Goal: Task Accomplishment & Management: Use online tool/utility

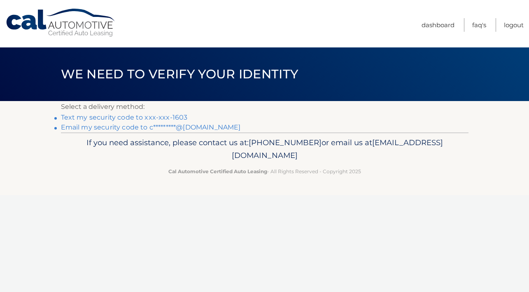
click at [134, 116] on link "Text my security code to xxx-xxx-1603" at bounding box center [124, 117] width 127 height 8
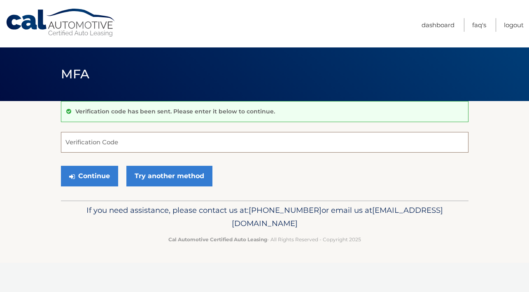
click at [125, 134] on input "Verification Code" at bounding box center [265, 142] width 408 height 21
click at [122, 143] on input "Verification Code" at bounding box center [265, 142] width 408 height 21
type input "896074"
click at [61, 166] on button "Continue" at bounding box center [89, 176] width 57 height 21
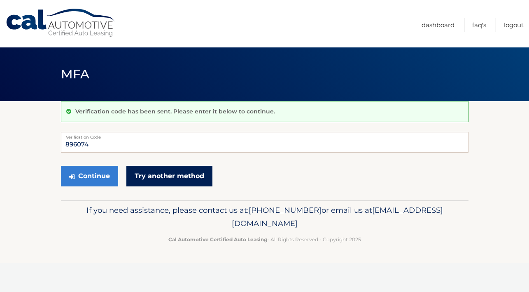
click at [172, 177] on link "Try another method" at bounding box center [169, 176] width 86 height 21
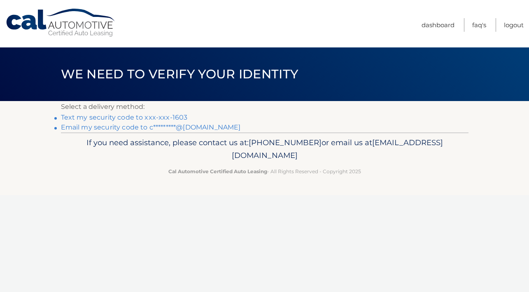
click at [137, 118] on link "Text my security code to xxx-xxx-1603" at bounding box center [124, 117] width 127 height 8
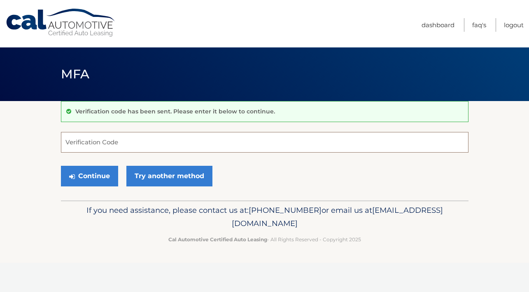
click at [121, 143] on input "Verification Code" at bounding box center [265, 142] width 408 height 21
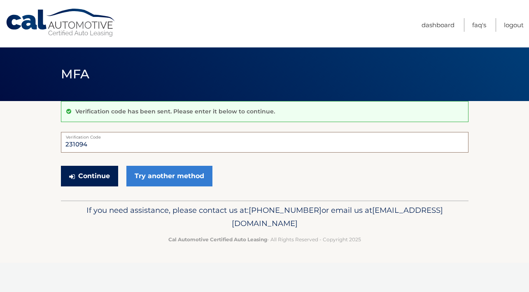
type input "231094"
click at [106, 178] on button "Continue" at bounding box center [89, 176] width 57 height 21
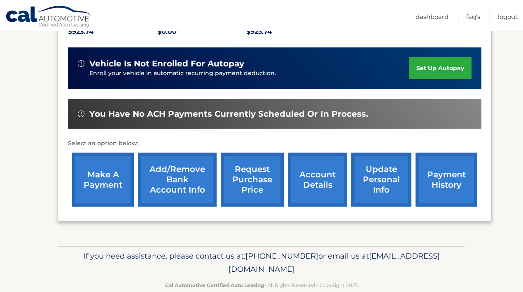
scroll to position [203, 0]
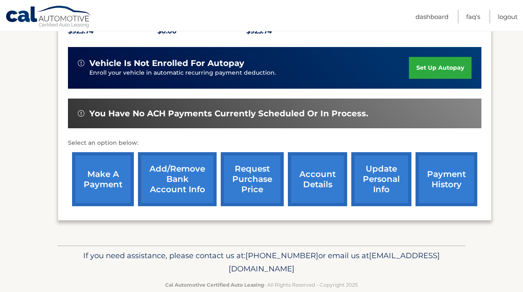
click at [118, 171] on link "make a payment" at bounding box center [103, 179] width 62 height 54
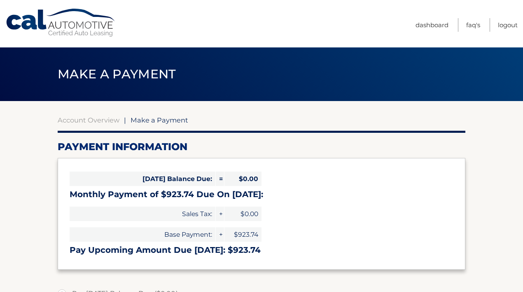
select select "MDMyNDZjZTAtOGZjZi00MzNlLTg0YjYtNmI4NDFkNjZkNGYy"
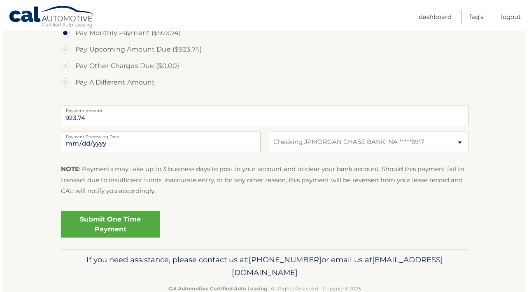
scroll to position [282, 0]
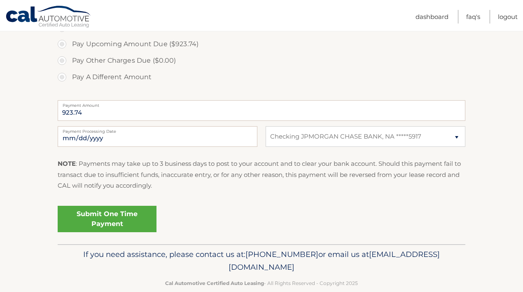
click at [120, 220] on link "Submit One Time Payment" at bounding box center [107, 219] width 99 height 26
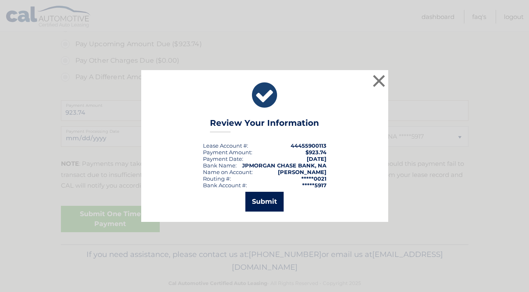
click at [260, 201] on button "Submit" at bounding box center [265, 202] width 38 height 20
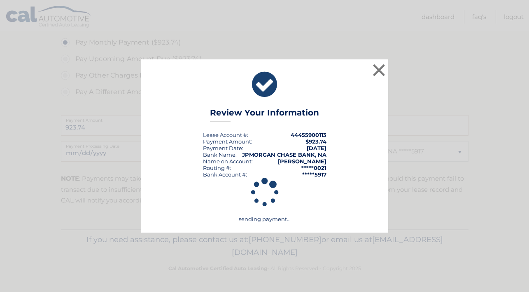
scroll to position [267, 0]
